Goal: Task Accomplishment & Management: Use online tool/utility

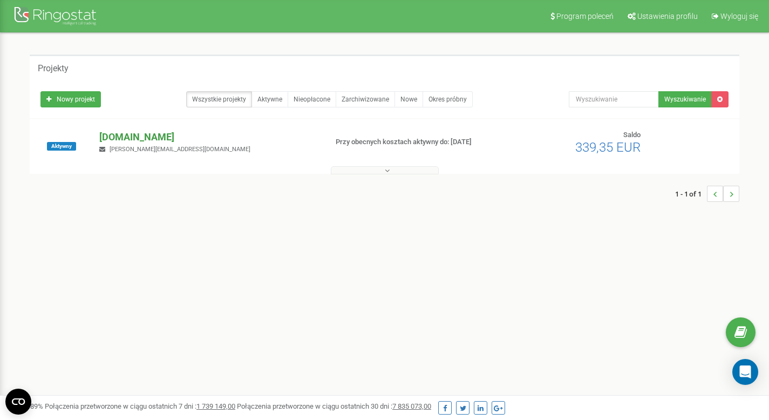
click at [159, 130] on p "[DOMAIN_NAME]" at bounding box center [208, 137] width 219 height 14
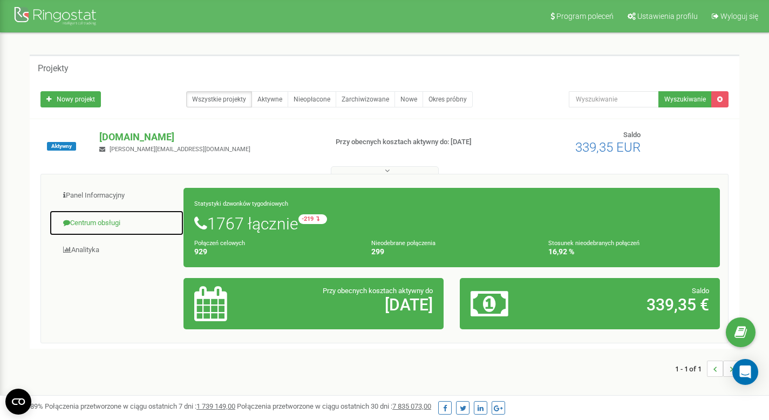
click at [87, 217] on link "Centrum obsługi" at bounding box center [116, 223] width 135 height 26
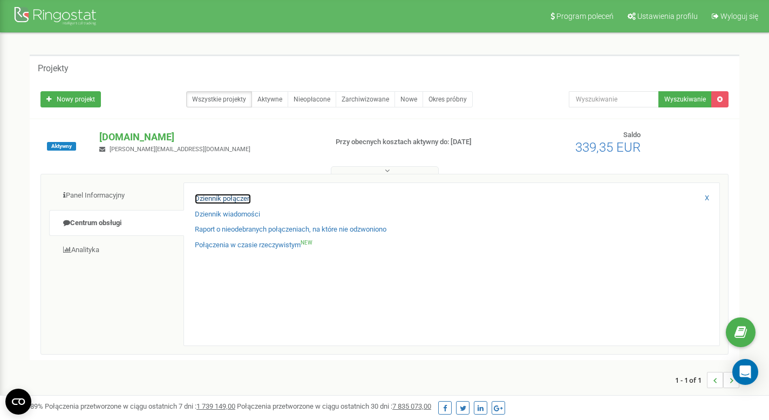
click at [235, 201] on link "Dziennik połączeń" at bounding box center [223, 199] width 56 height 10
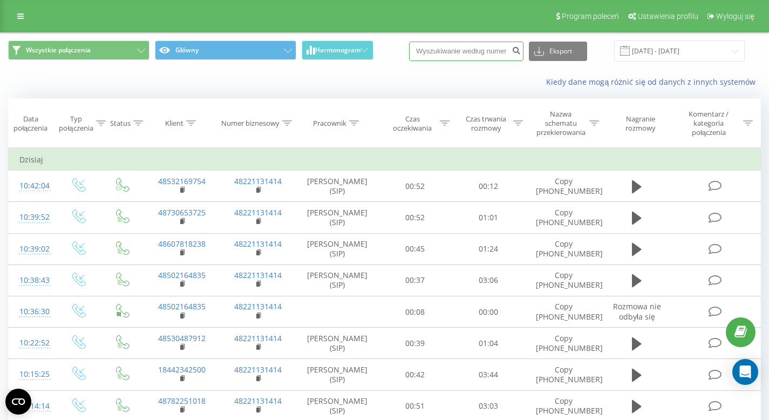
click at [456, 54] on input at bounding box center [466, 51] width 114 height 19
click at [475, 56] on input at bounding box center [466, 51] width 114 height 19
paste input "+48607312718"
type input "+48607312718"
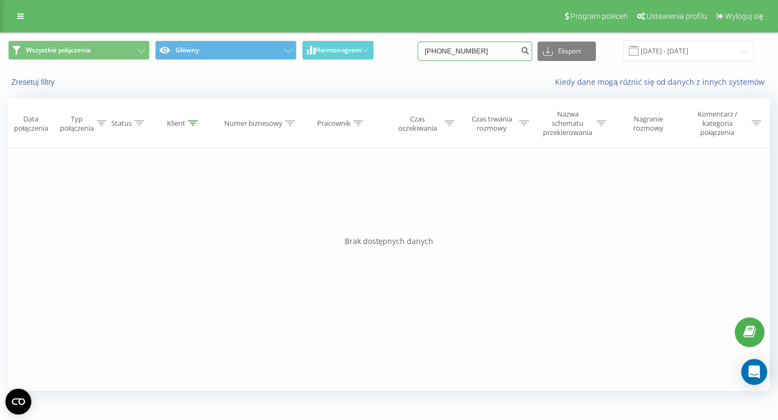
click at [506, 45] on input "+48607312718" at bounding box center [474, 51] width 114 height 19
click at [465, 49] on input "+48607312718" at bounding box center [474, 51] width 114 height 19
type input "607312718"
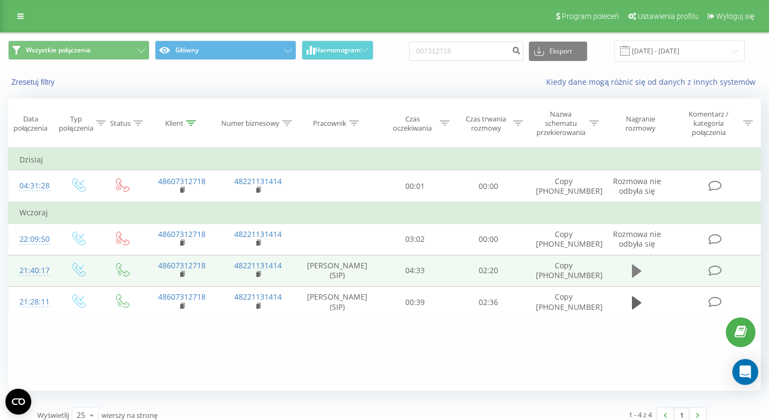
click at [640, 270] on icon at bounding box center [637, 271] width 10 height 13
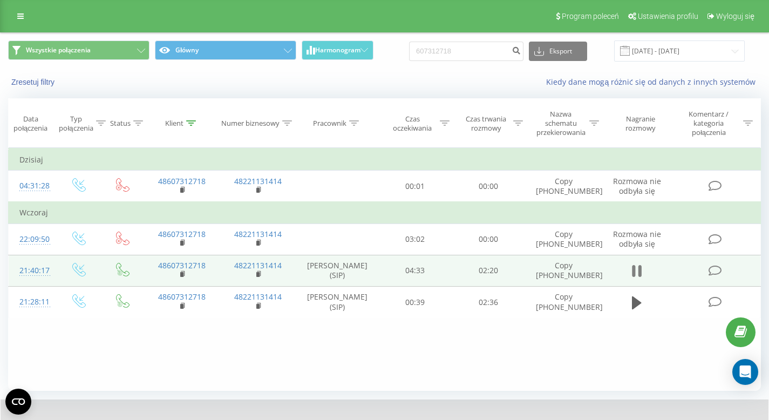
click at [638, 274] on icon at bounding box center [637, 270] width 10 height 15
